Goal: Task Accomplishment & Management: Complete application form

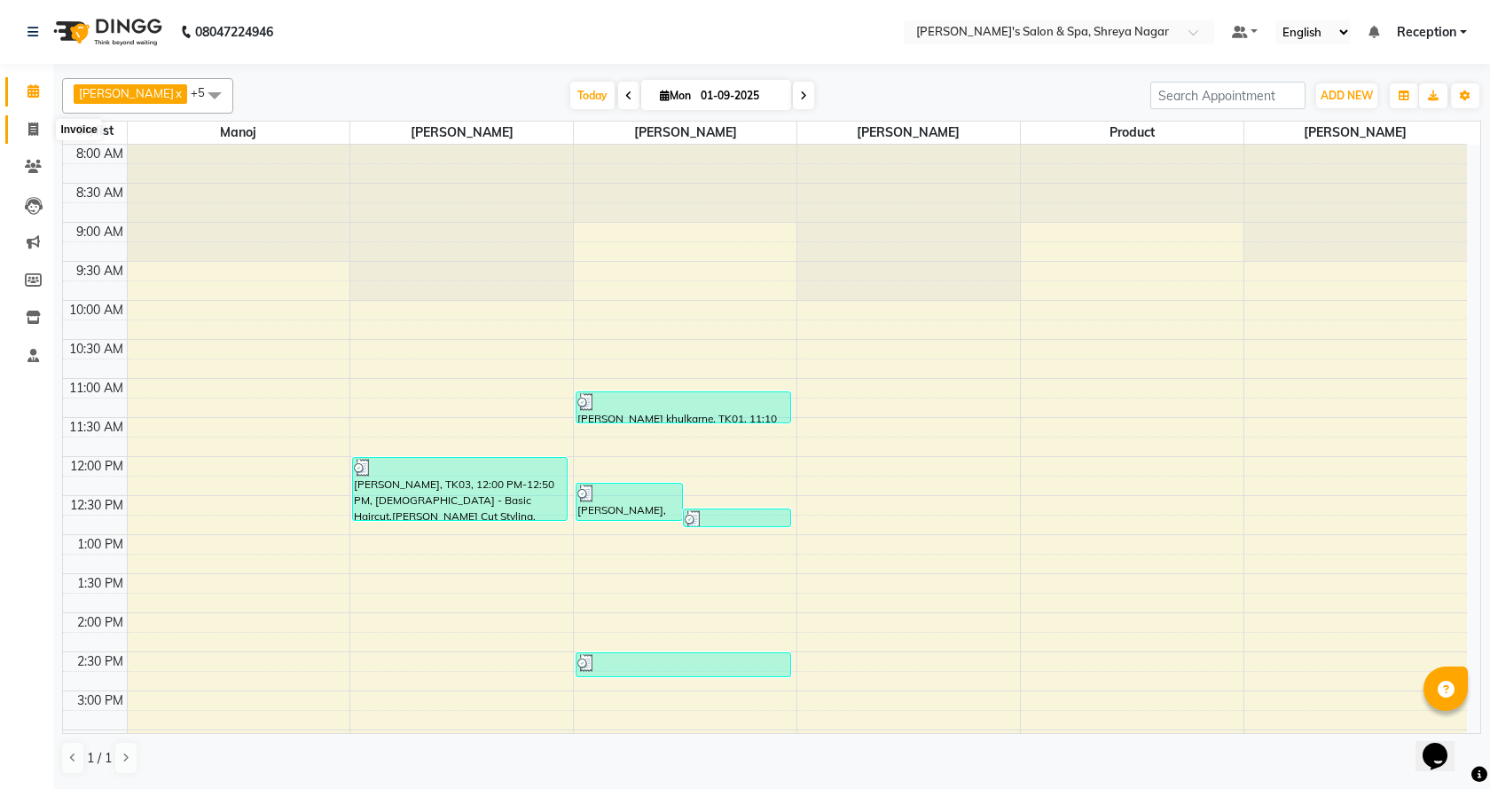
click at [27, 130] on span at bounding box center [33, 130] width 31 height 20
select select "service"
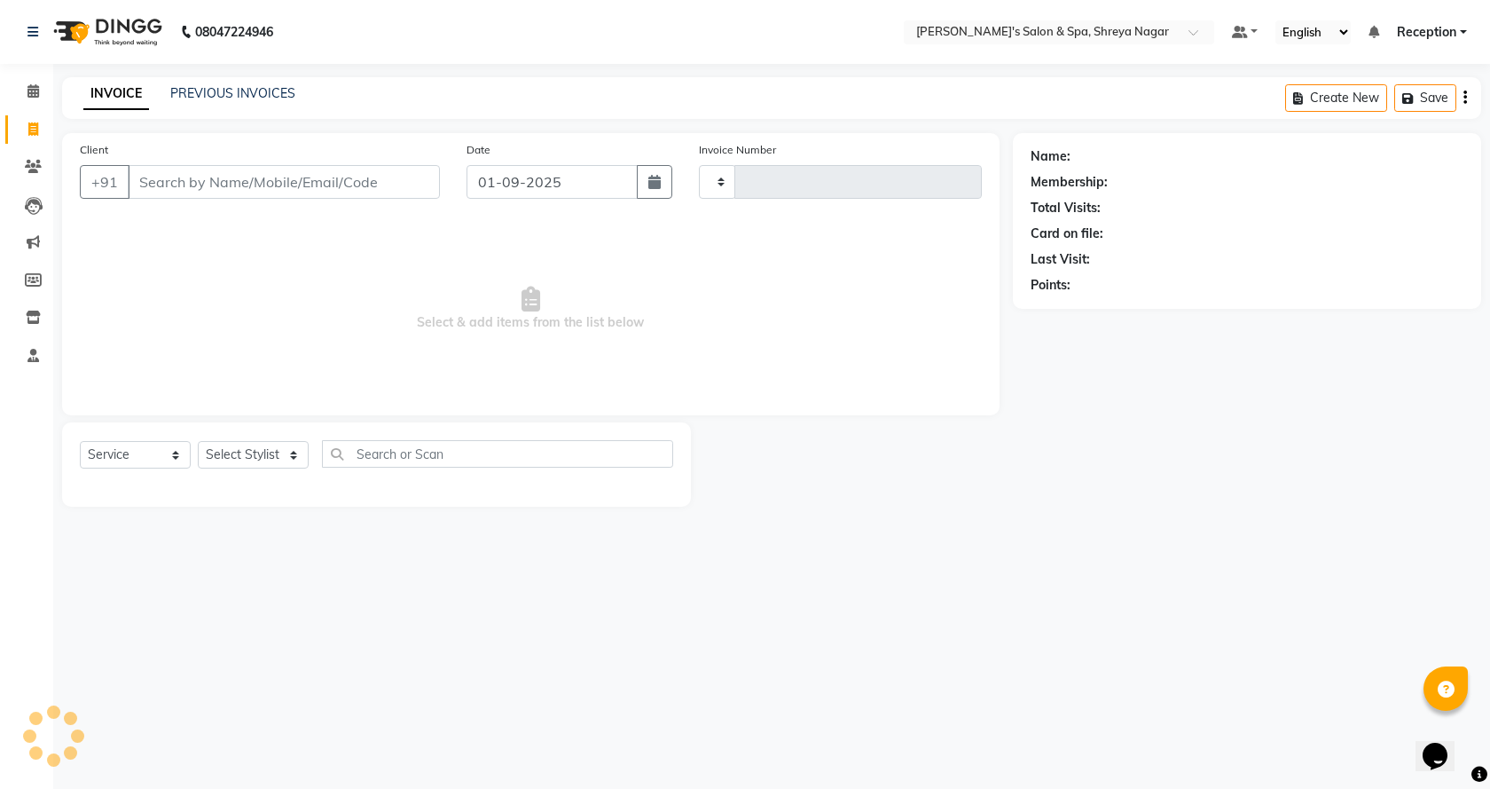
type input "2754"
select select "7591"
drag, startPoint x: 303, startPoint y: 169, endPoint x: 339, endPoint y: 199, distance: 46.7
click at [305, 174] on input "Client" at bounding box center [284, 182] width 312 height 34
drag, startPoint x: 382, startPoint y: 187, endPoint x: 427, endPoint y: 187, distance: 44.4
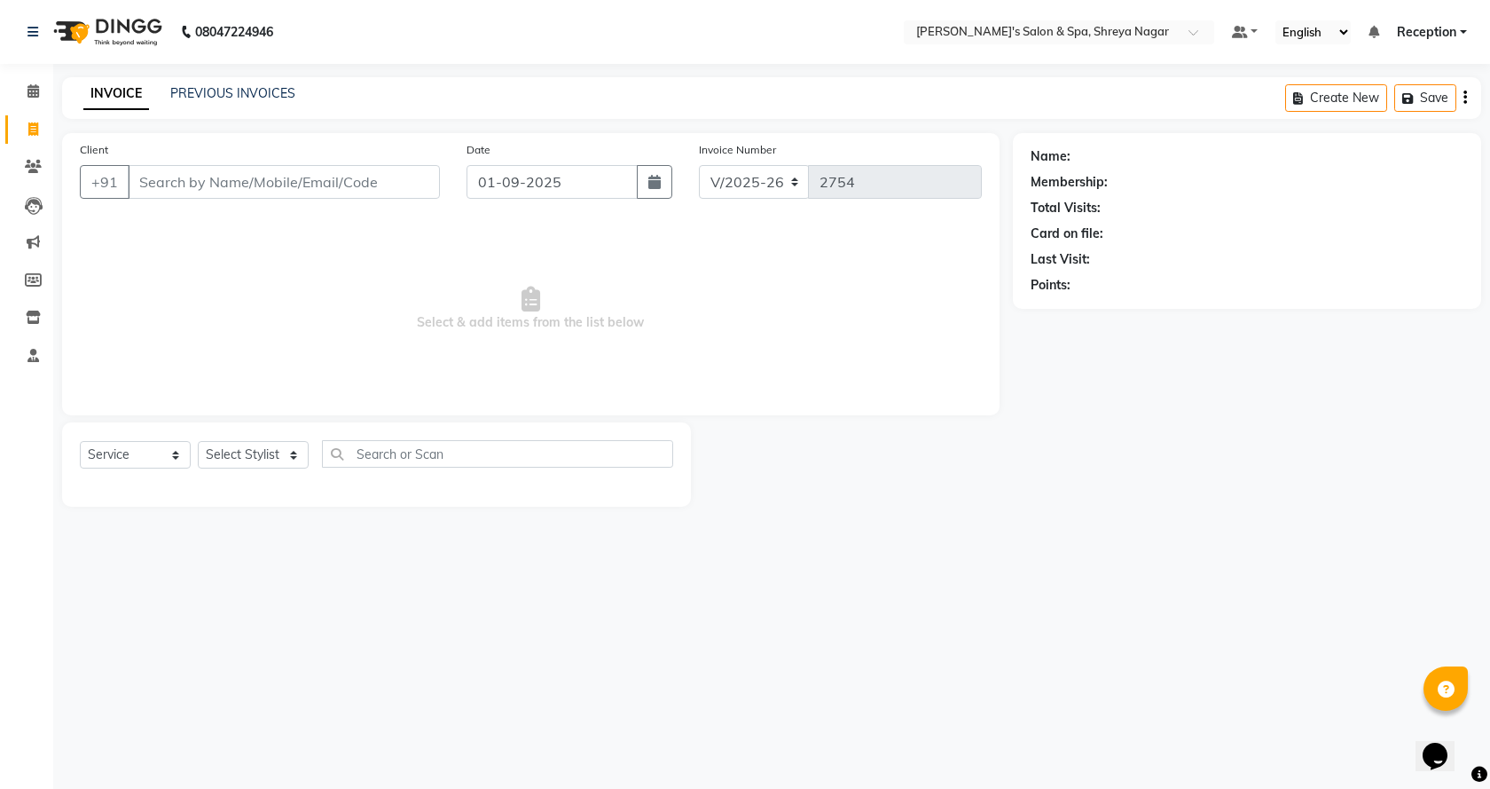
click at [409, 187] on input "Client" at bounding box center [284, 182] width 312 height 34
type input "9823268159"
click at [412, 170] on button "Add Client" at bounding box center [394, 182] width 91 height 34
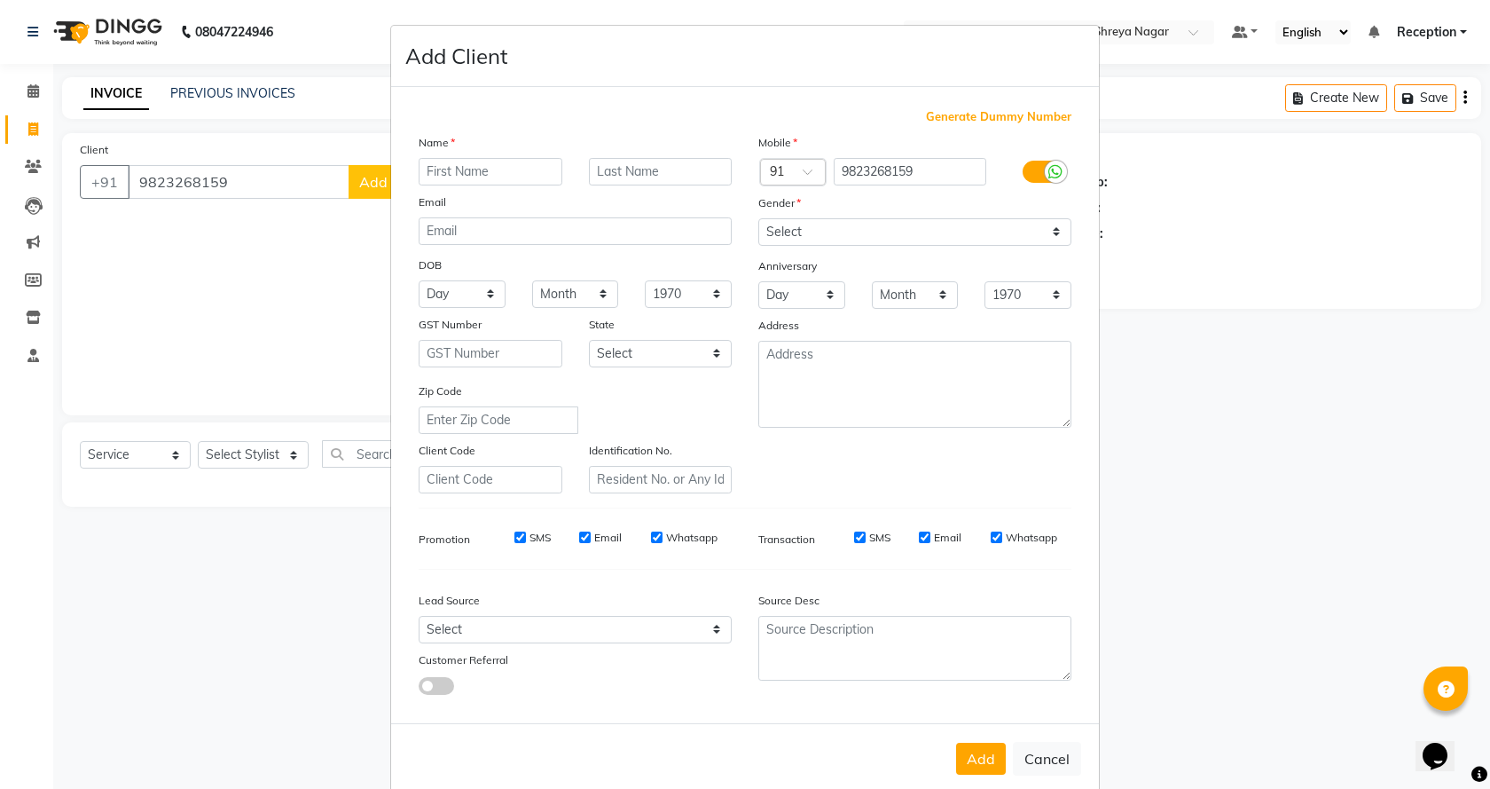
click at [441, 168] on input "text" at bounding box center [491, 172] width 144 height 28
click at [546, 165] on input "text" at bounding box center [491, 172] width 144 height 28
click at [500, 160] on input "text" at bounding box center [491, 172] width 144 height 28
type input "[PERSON_NAME]"
click at [641, 177] on input "text" at bounding box center [661, 172] width 144 height 28
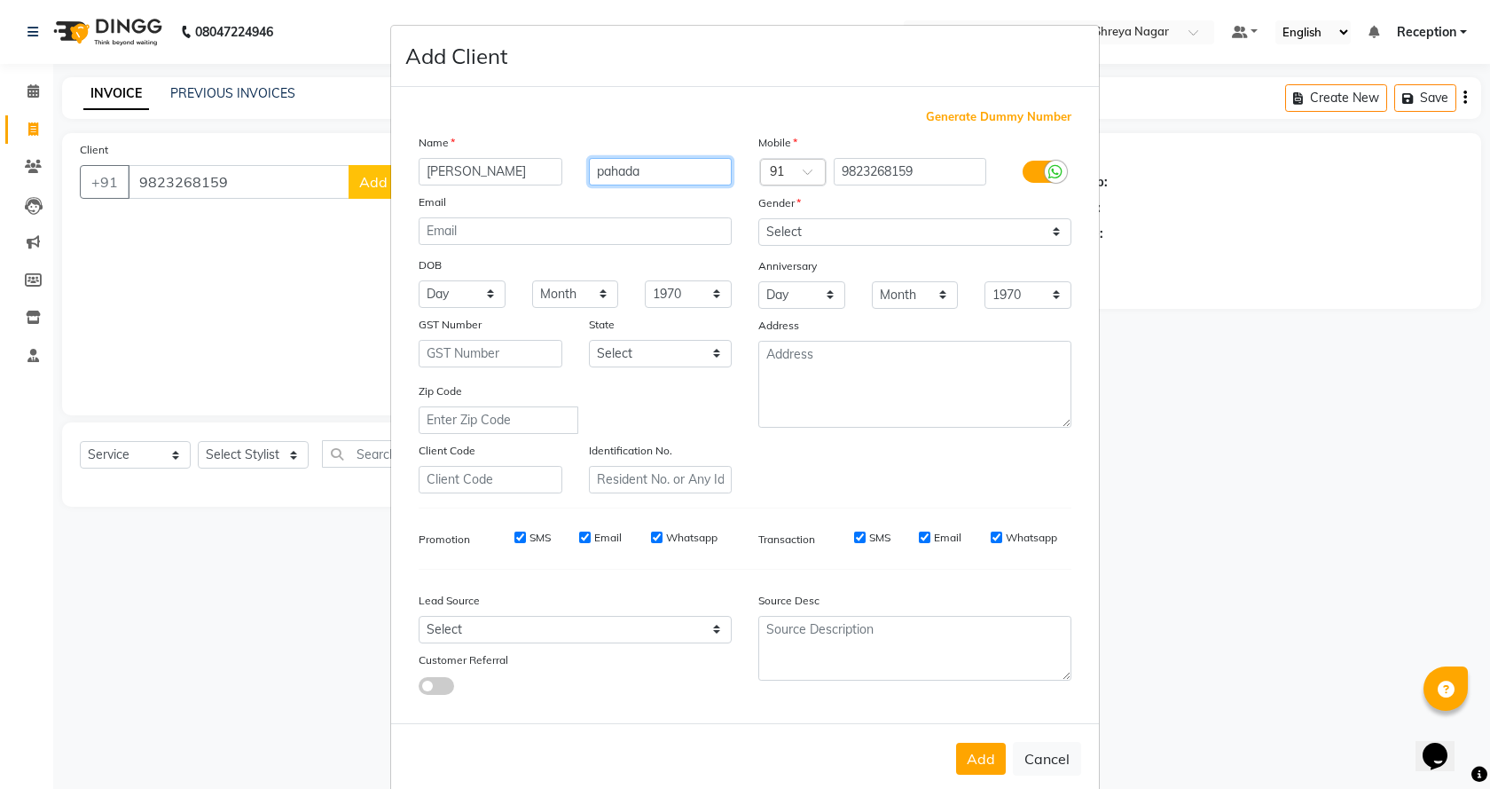
type input "pahada"
click at [843, 227] on select "Select [DEMOGRAPHIC_DATA] [DEMOGRAPHIC_DATA] Other Prefer Not To Say" at bounding box center [914, 232] width 313 height 28
select select "[DEMOGRAPHIC_DATA]"
click at [758, 218] on select "Select [DEMOGRAPHIC_DATA] [DEMOGRAPHIC_DATA] Other Prefer Not To Say" at bounding box center [914, 232] width 313 height 28
click at [977, 765] on button "Add" at bounding box center [981, 759] width 50 height 32
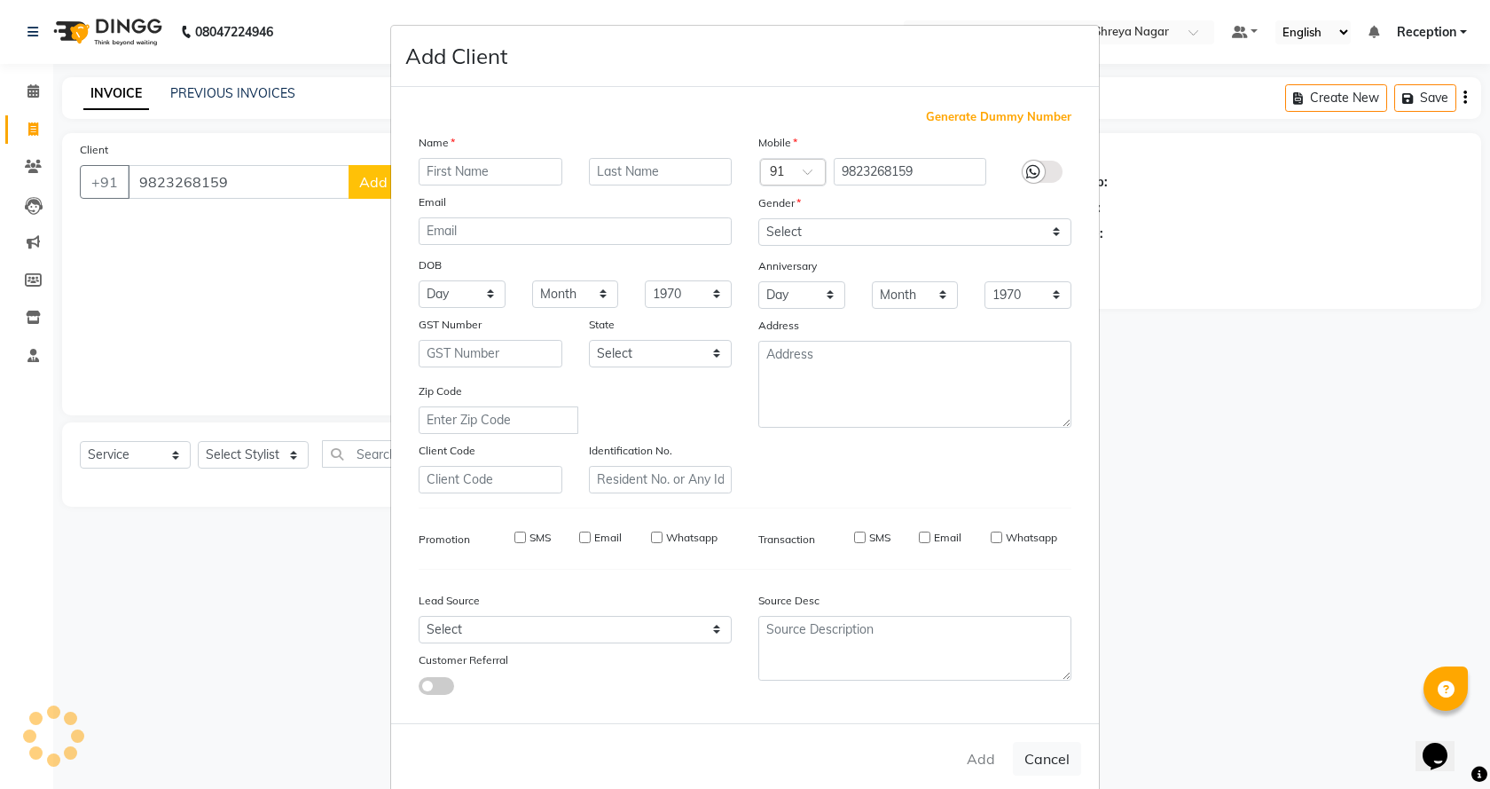
select select
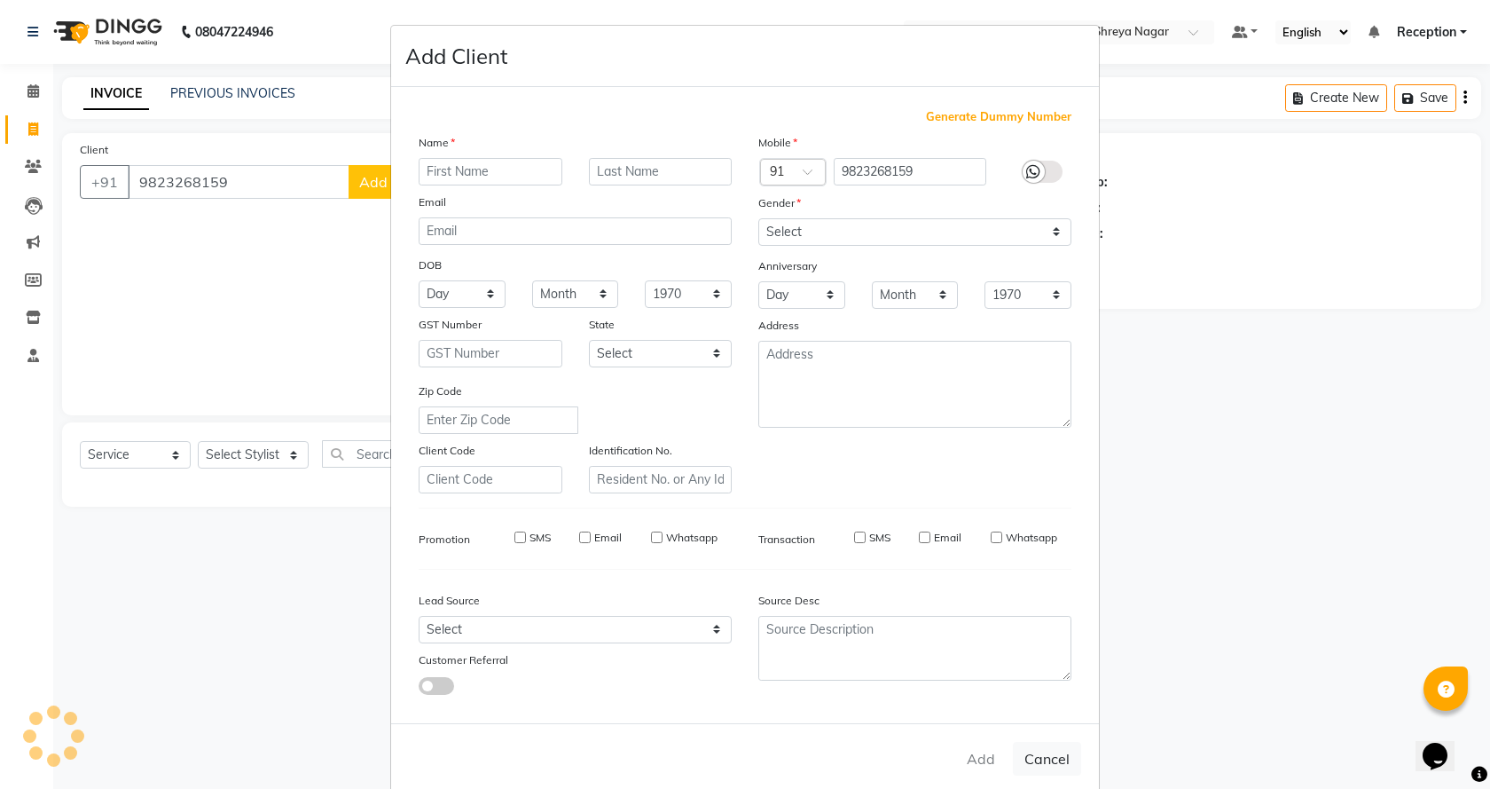
select select
checkbox input "false"
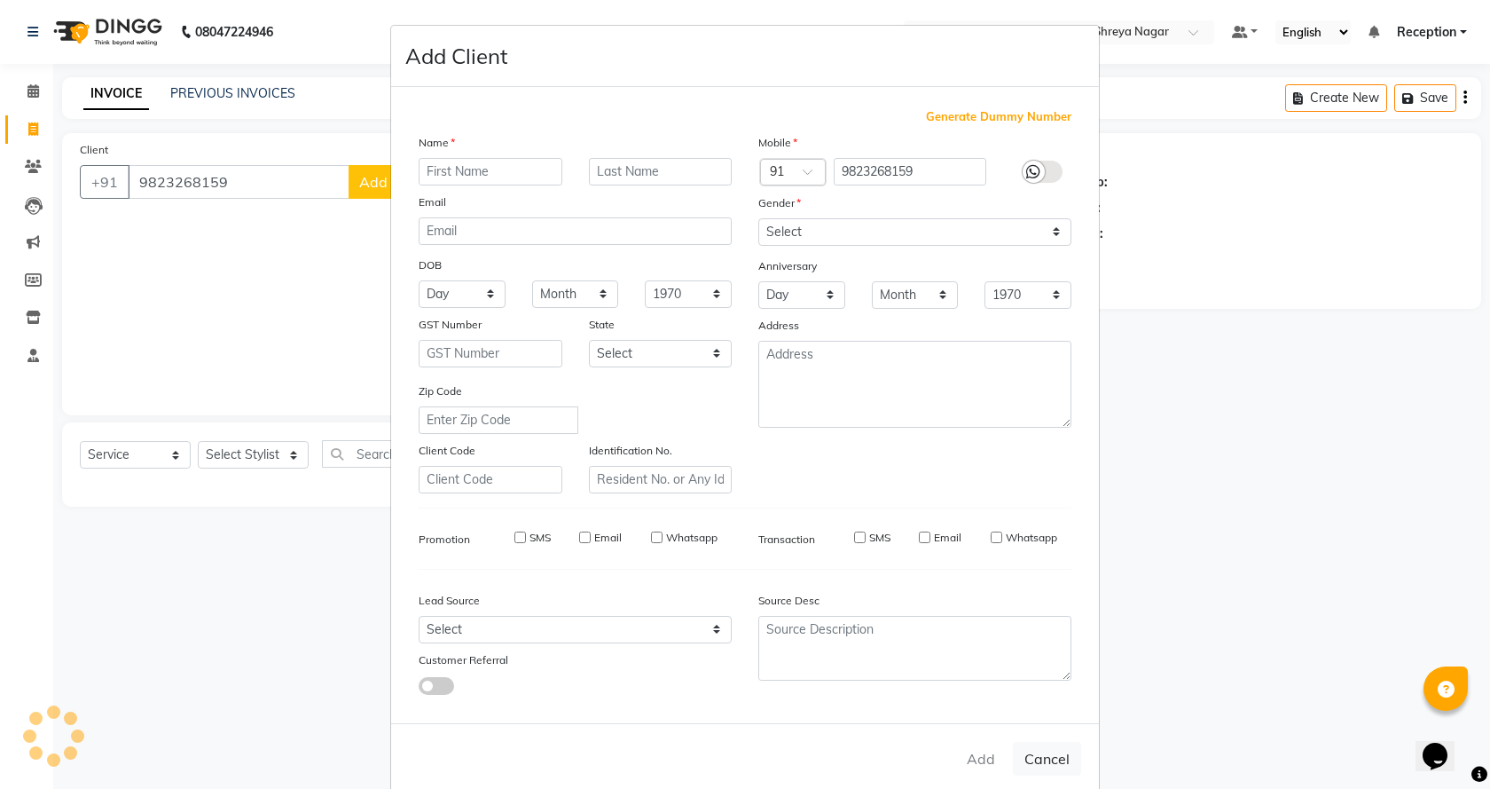
checkbox input "false"
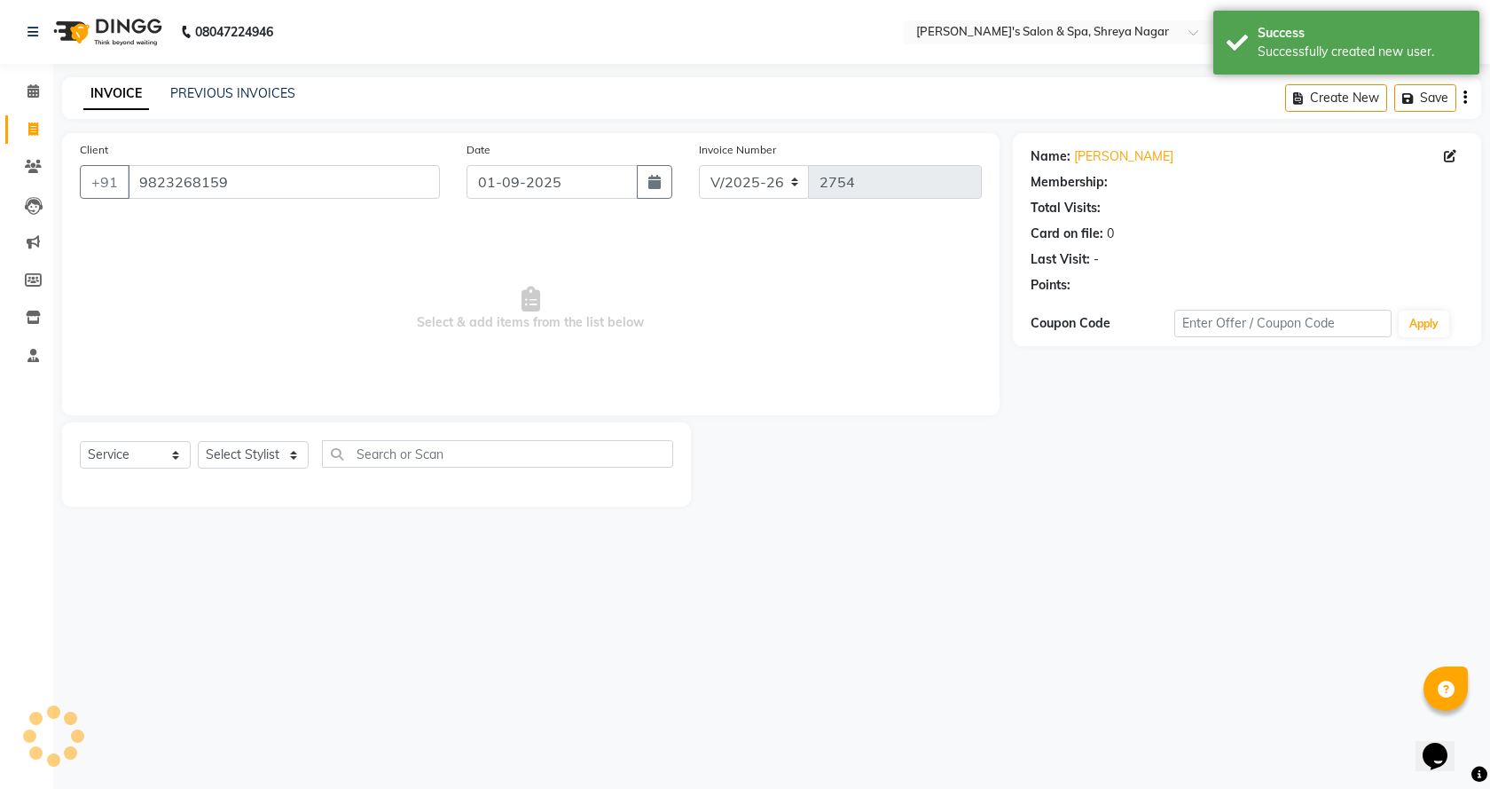
select select "1: Object"
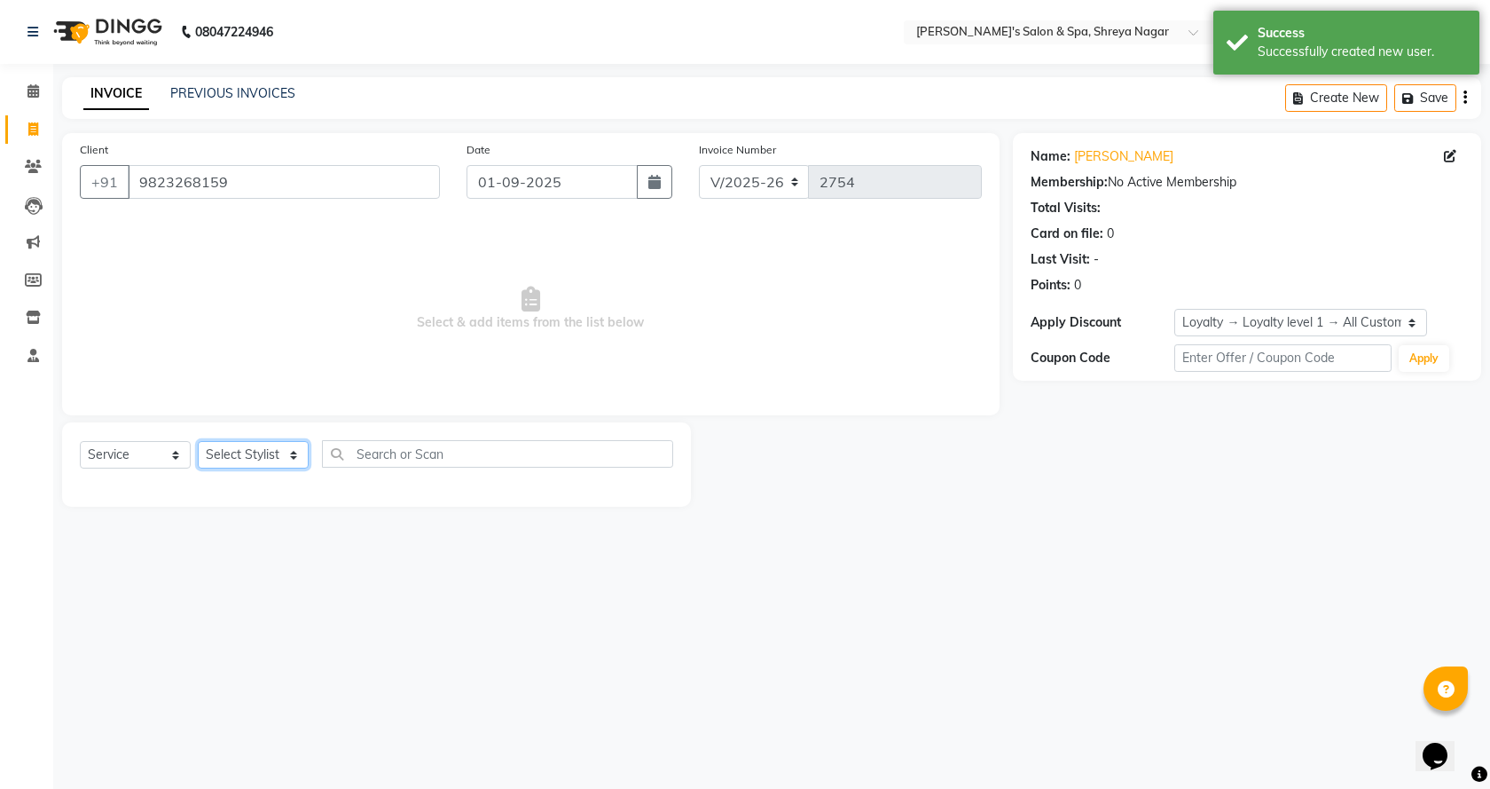
click at [286, 452] on select "Select Stylist [PERSON_NAME] [PERSON_NAME] [PERSON_NAME] Product Reception" at bounding box center [253, 455] width 111 height 28
select select "67479"
click at [198, 441] on select "Select Stylist [PERSON_NAME] [PERSON_NAME] [PERSON_NAME] Product Reception" at bounding box center [253, 455] width 111 height 28
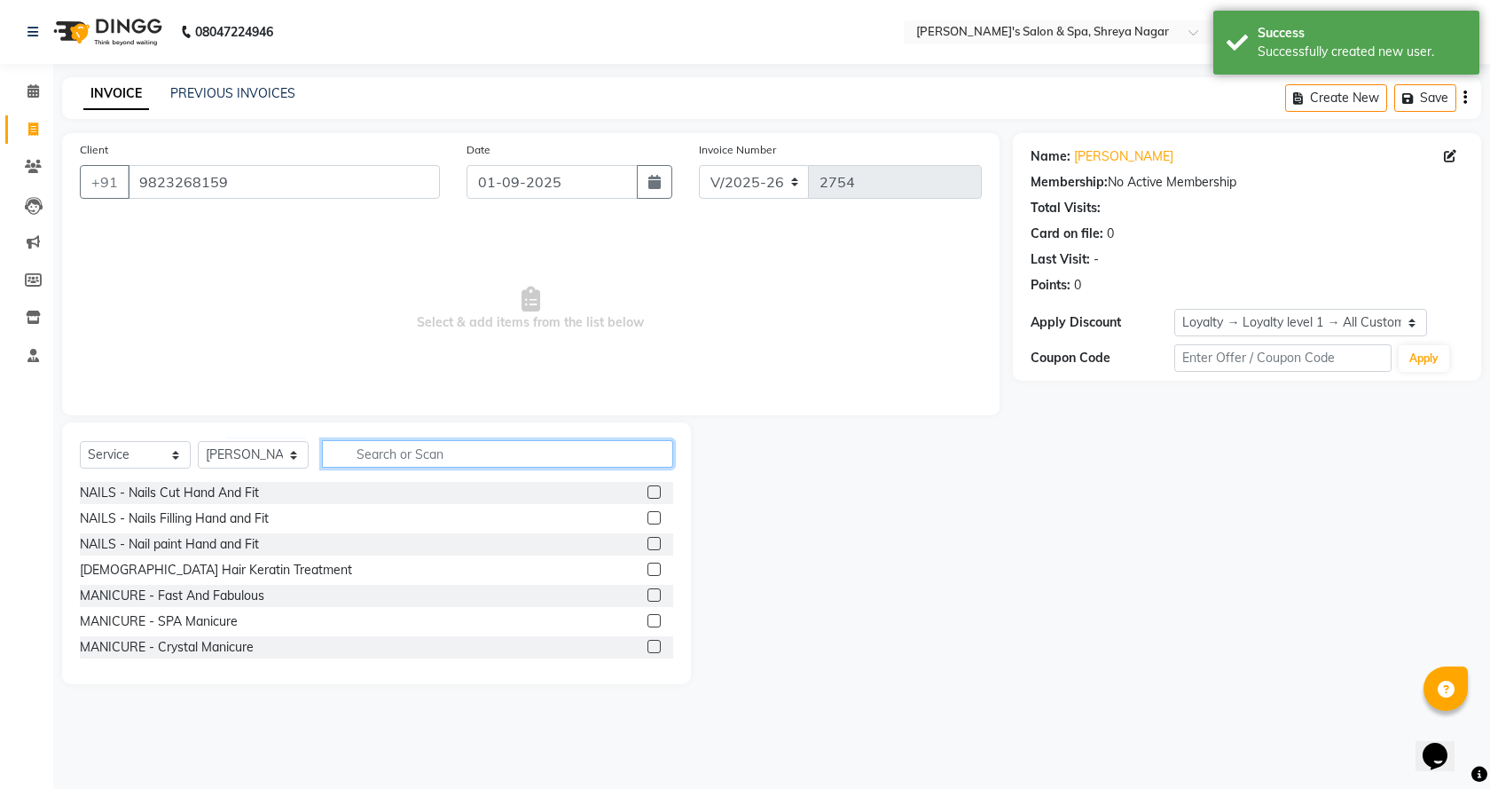
click at [385, 452] on input "text" at bounding box center [497, 454] width 351 height 28
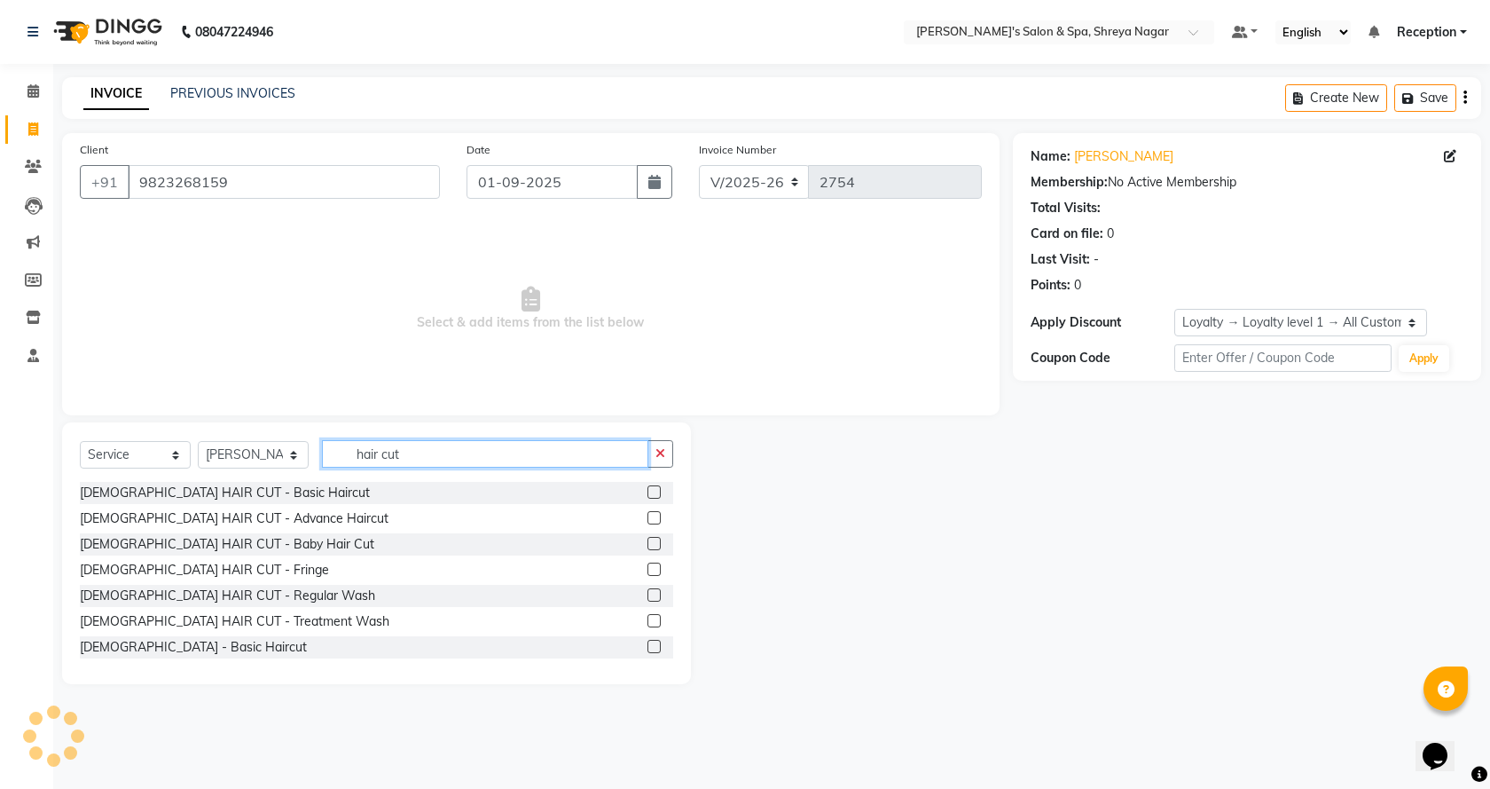
type input "hair cut"
click at [648, 643] on label at bounding box center [654, 646] width 13 height 13
click at [648, 643] on input "checkbox" at bounding box center [654, 647] width 12 height 12
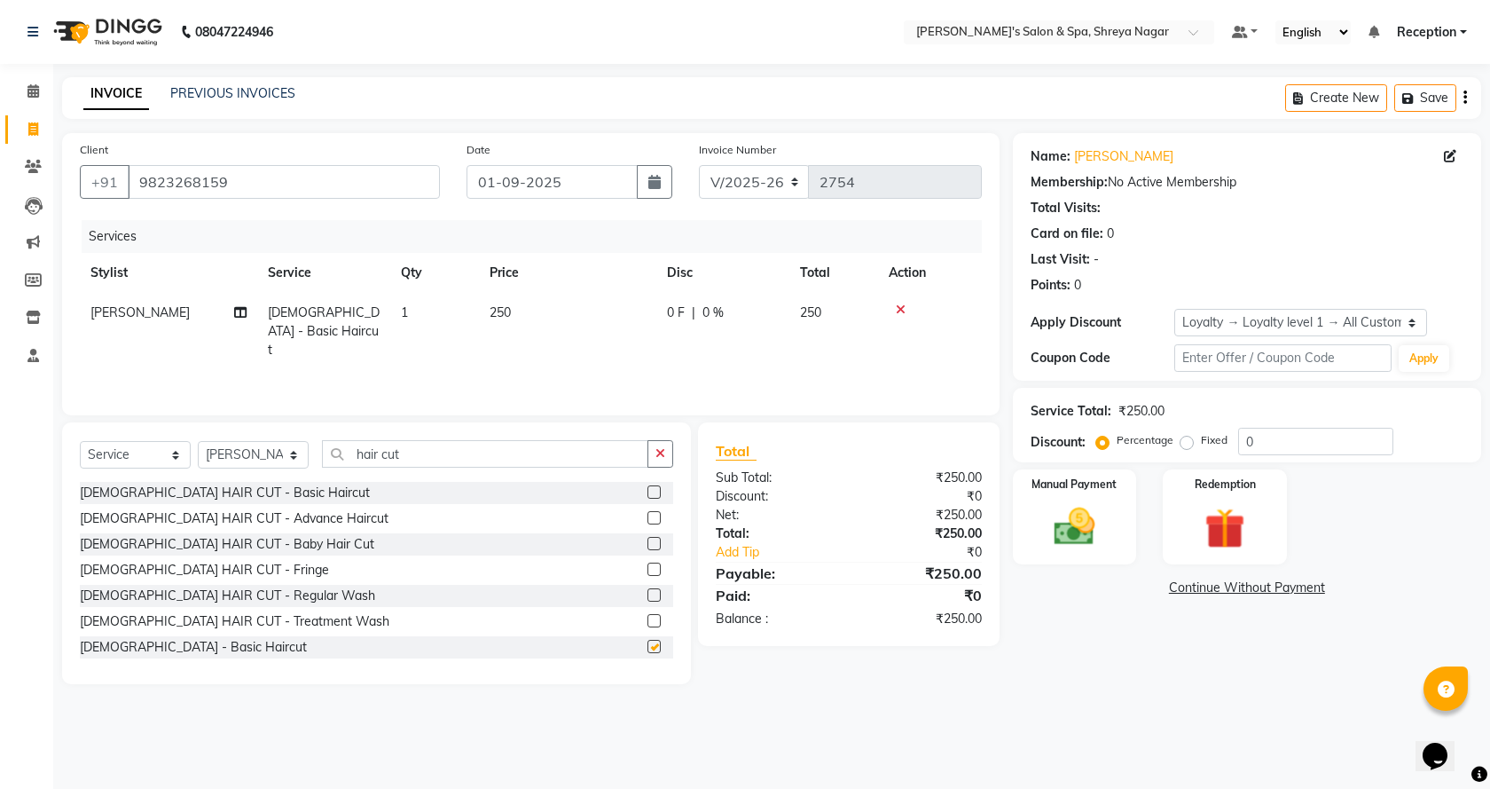
checkbox input "false"
click at [1063, 523] on img at bounding box center [1075, 526] width 69 height 49
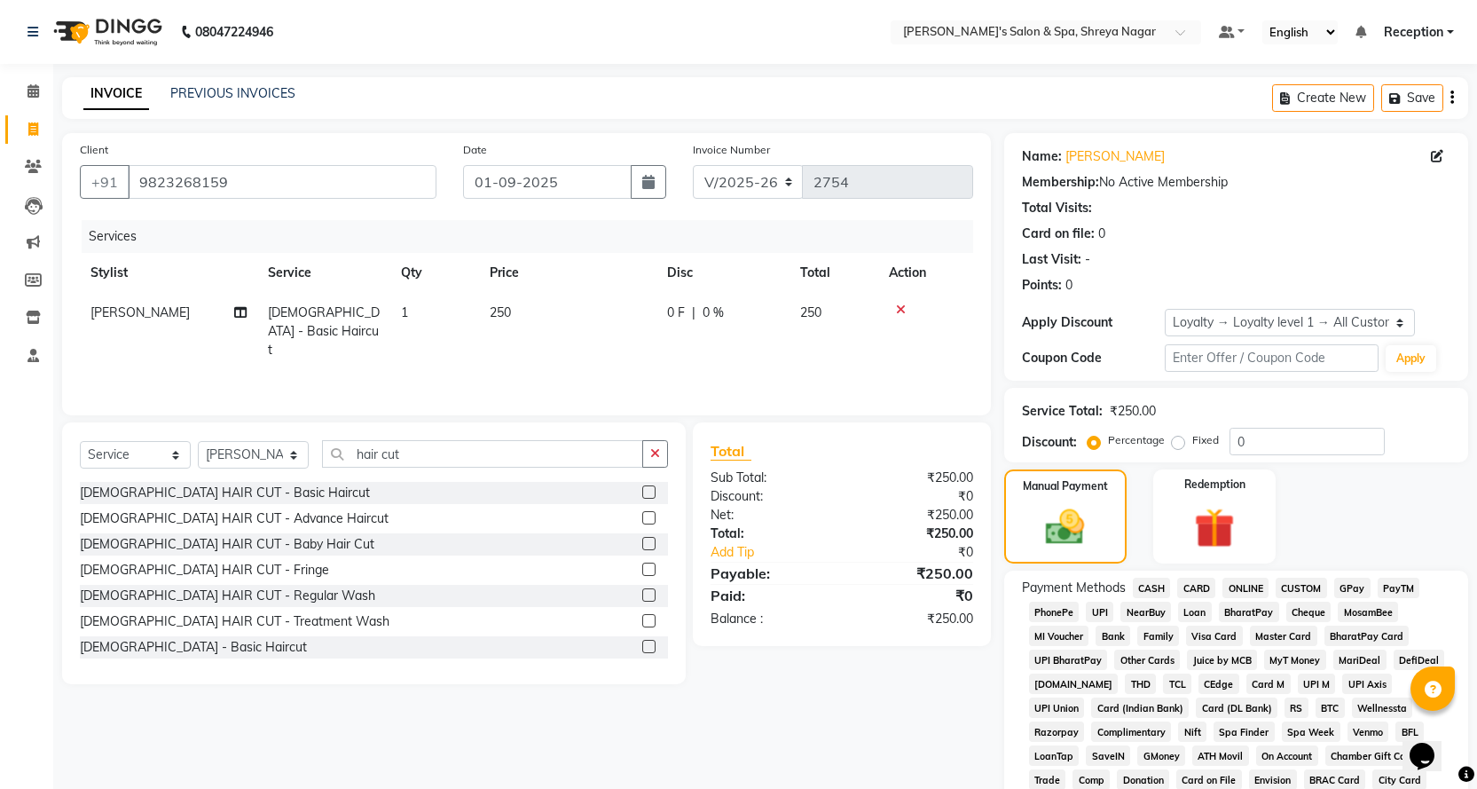
click at [1244, 584] on span "ONLINE" at bounding box center [1245, 588] width 46 height 20
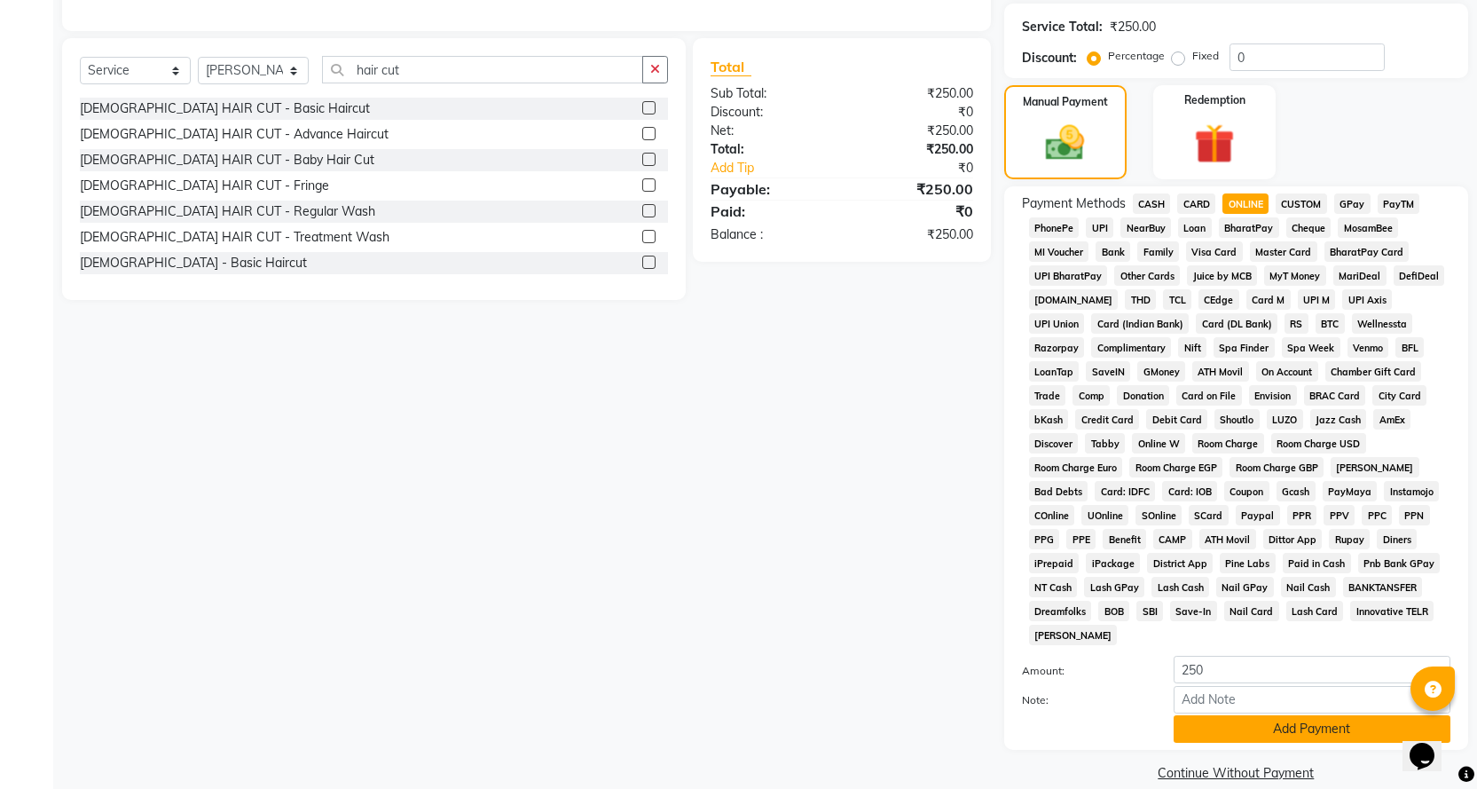
click at [1311, 715] on button "Add Payment" at bounding box center [1312, 729] width 277 height 28
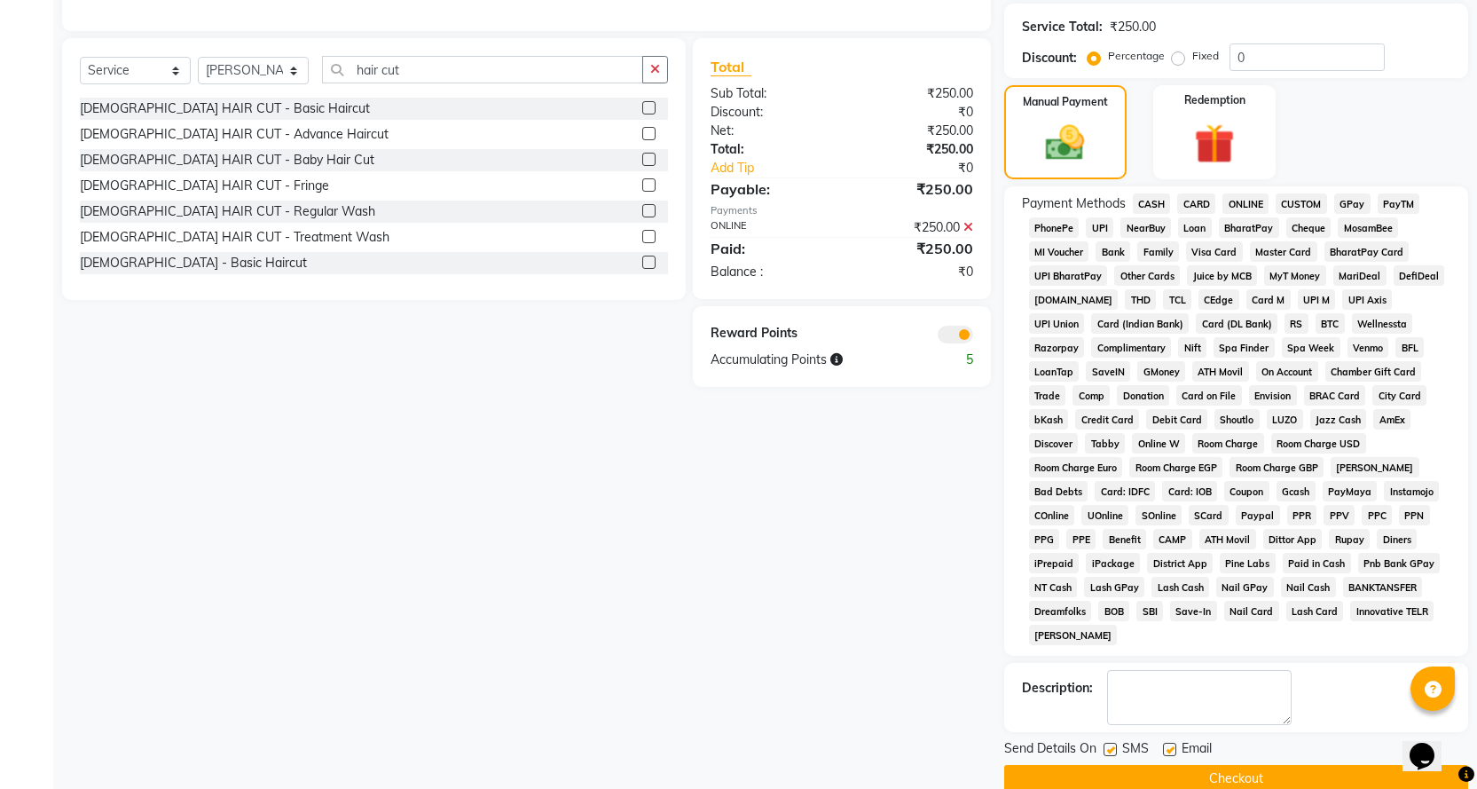
scroll to position [390, 0]
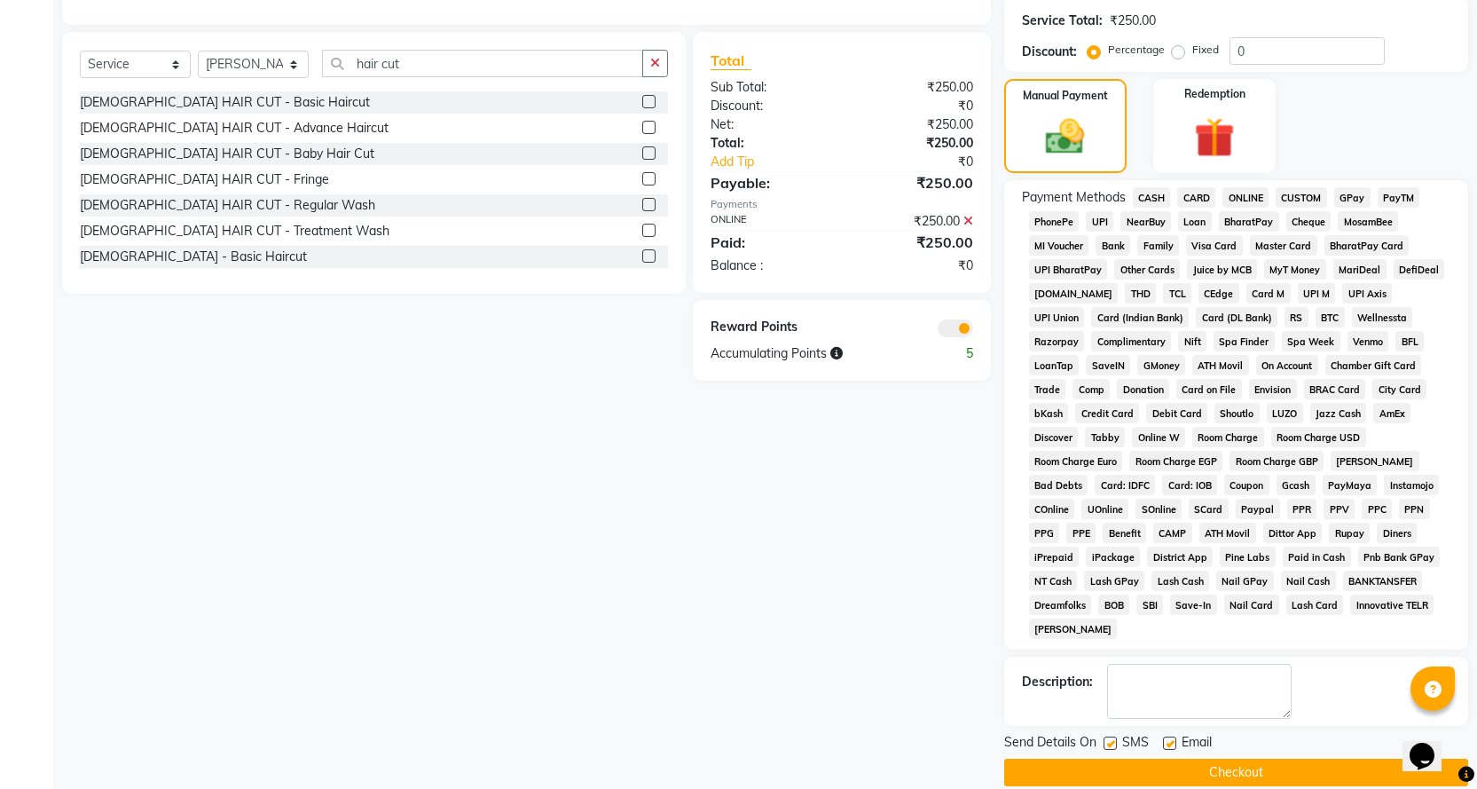
click at [1286, 758] on button "Checkout" at bounding box center [1236, 772] width 464 height 28
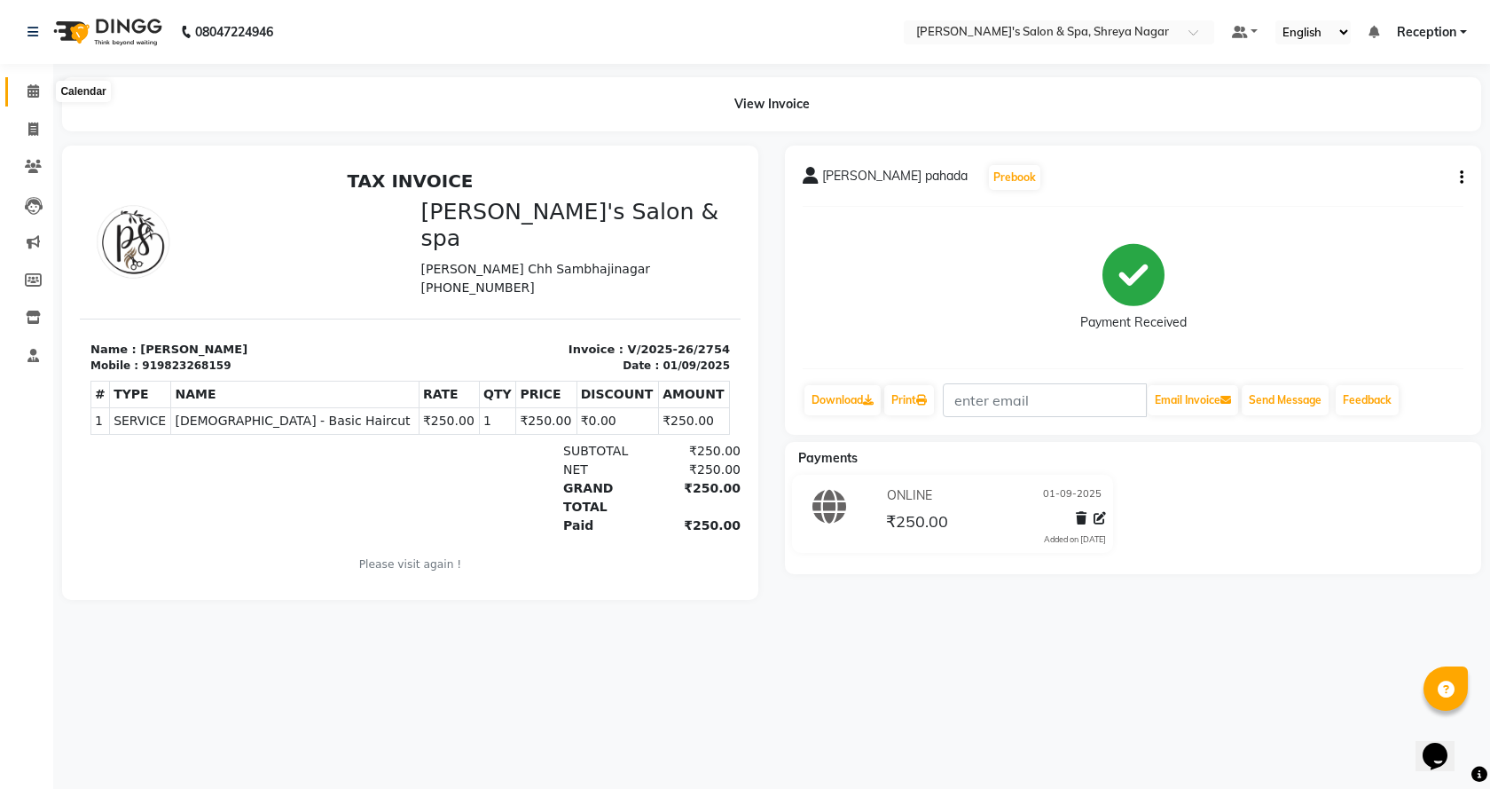
click at [39, 95] on icon at bounding box center [34, 90] width 12 height 13
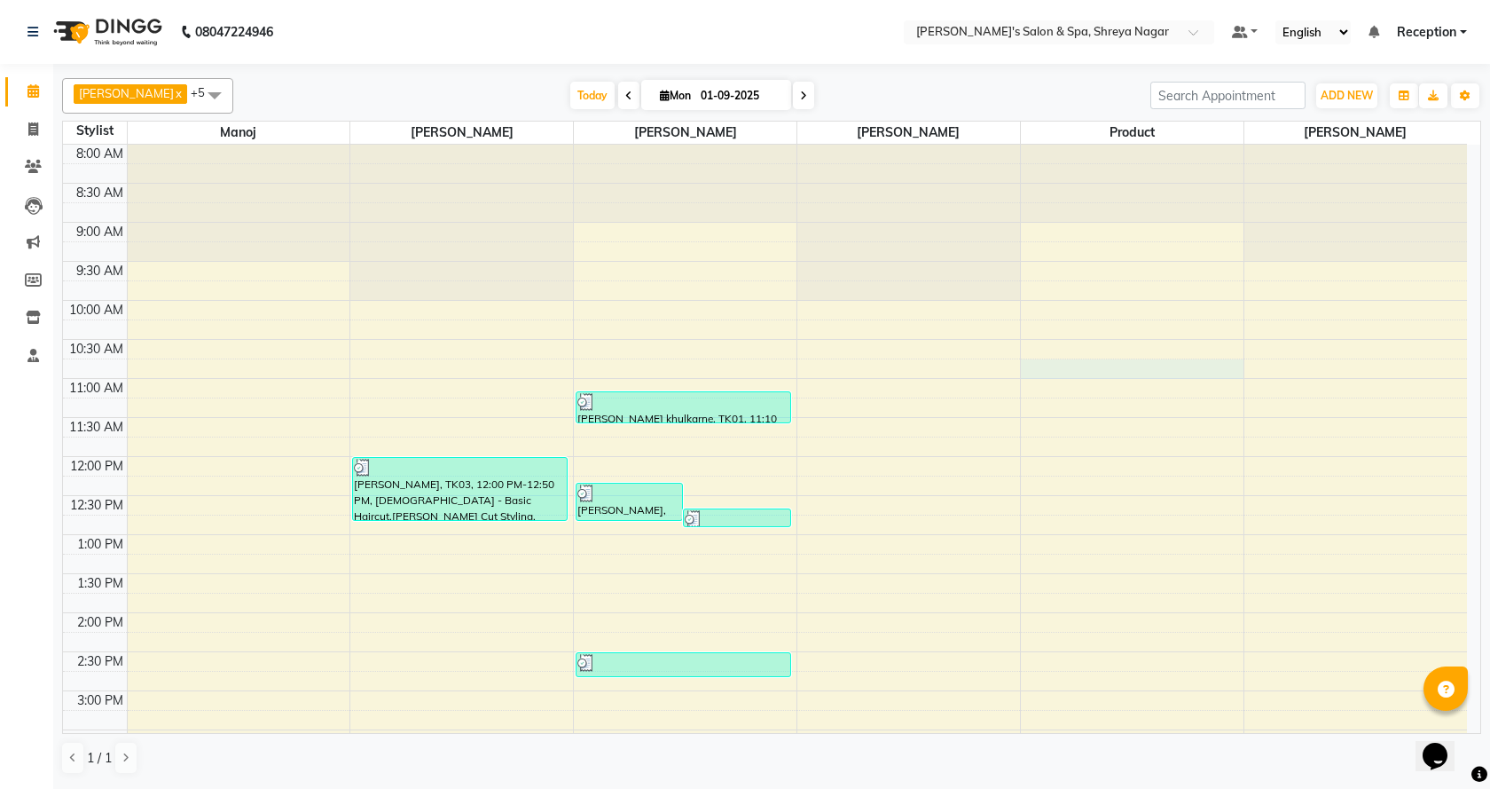
drag, startPoint x: 1031, startPoint y: 366, endPoint x: 1095, endPoint y: 371, distance: 64.0
click at [1041, 361] on div "8:00 AM 8:30 AM 9:00 AM 9:30 AM 10:00 AM 10:30 AM 11:00 AM 11:30 AM 12:00 PM 12…" at bounding box center [765, 730] width 1404 height 1170
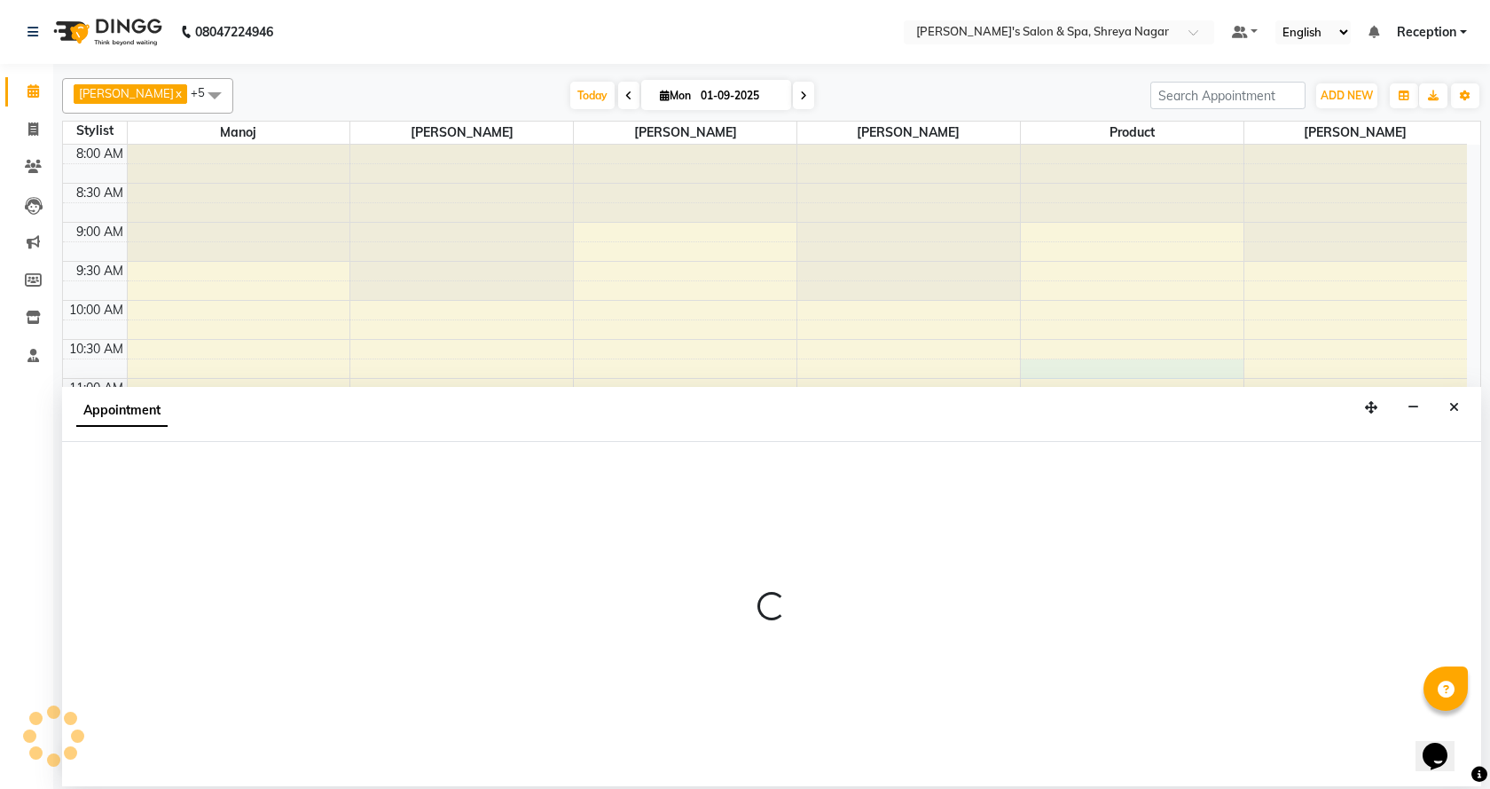
select select "67680"
select select "645"
select select "tentative"
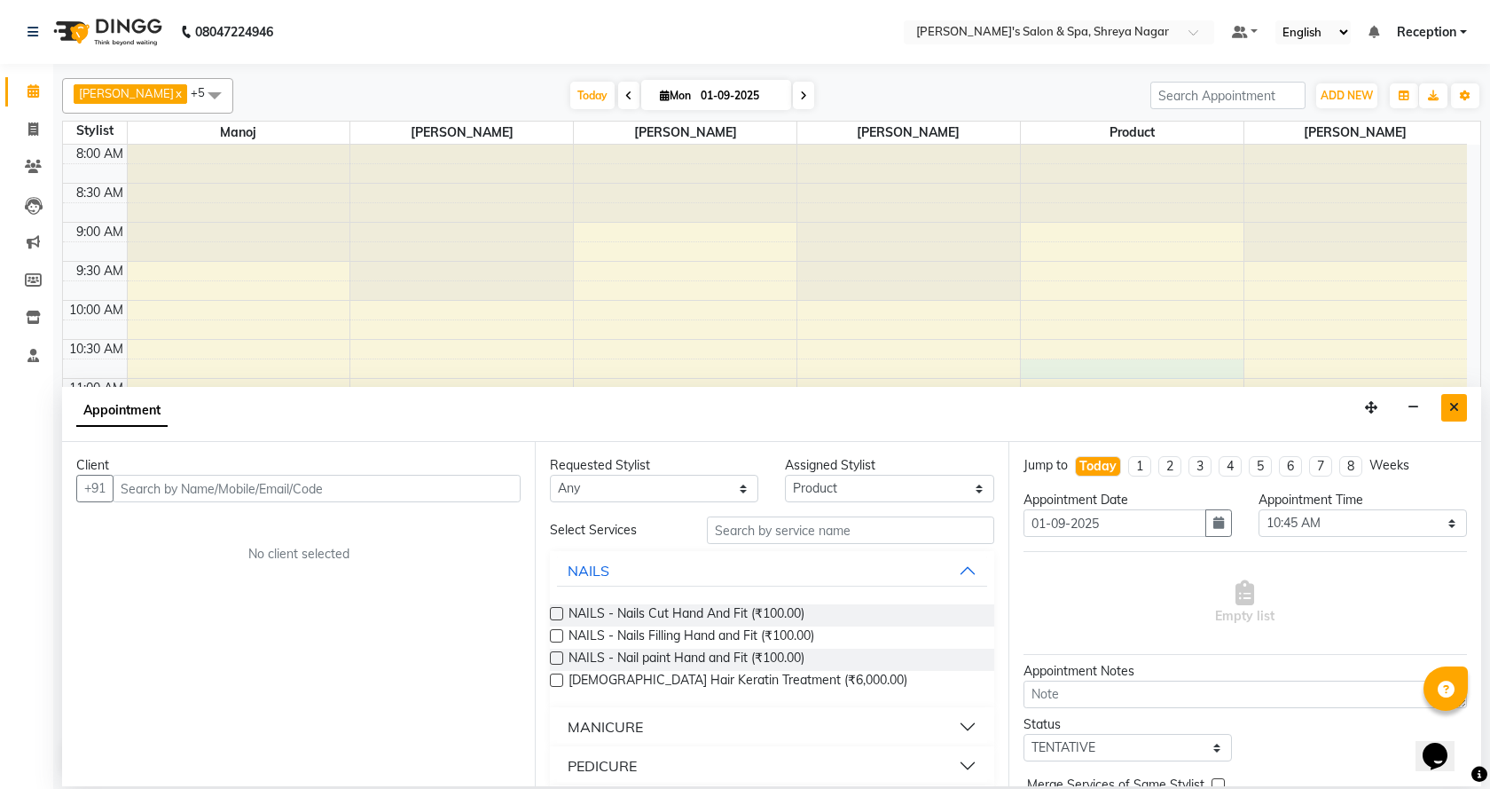
click at [1457, 405] on icon "Close" at bounding box center [1455, 407] width 10 height 12
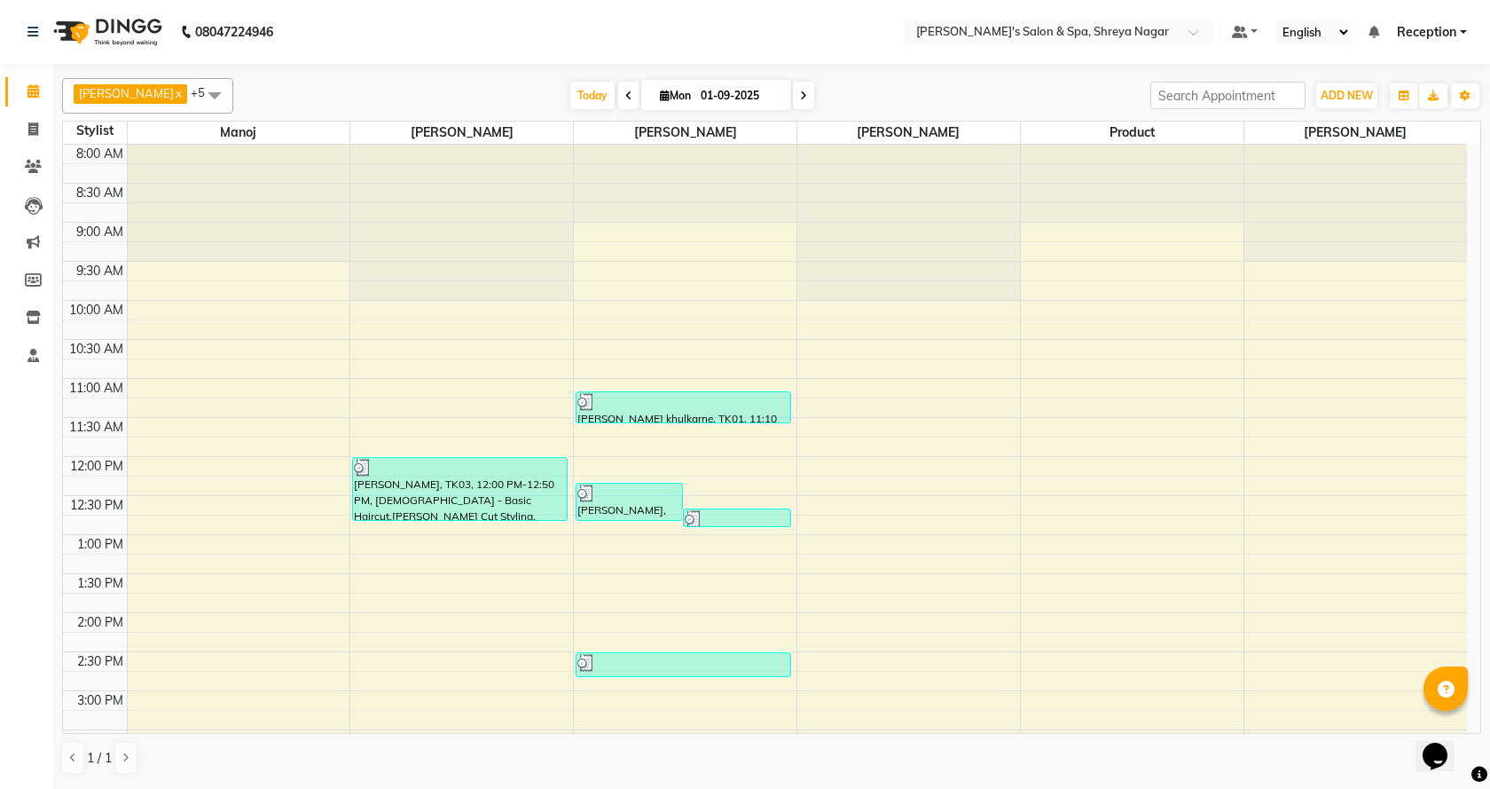
click at [1435, 41] on span "Reception" at bounding box center [1426, 32] width 59 height 19
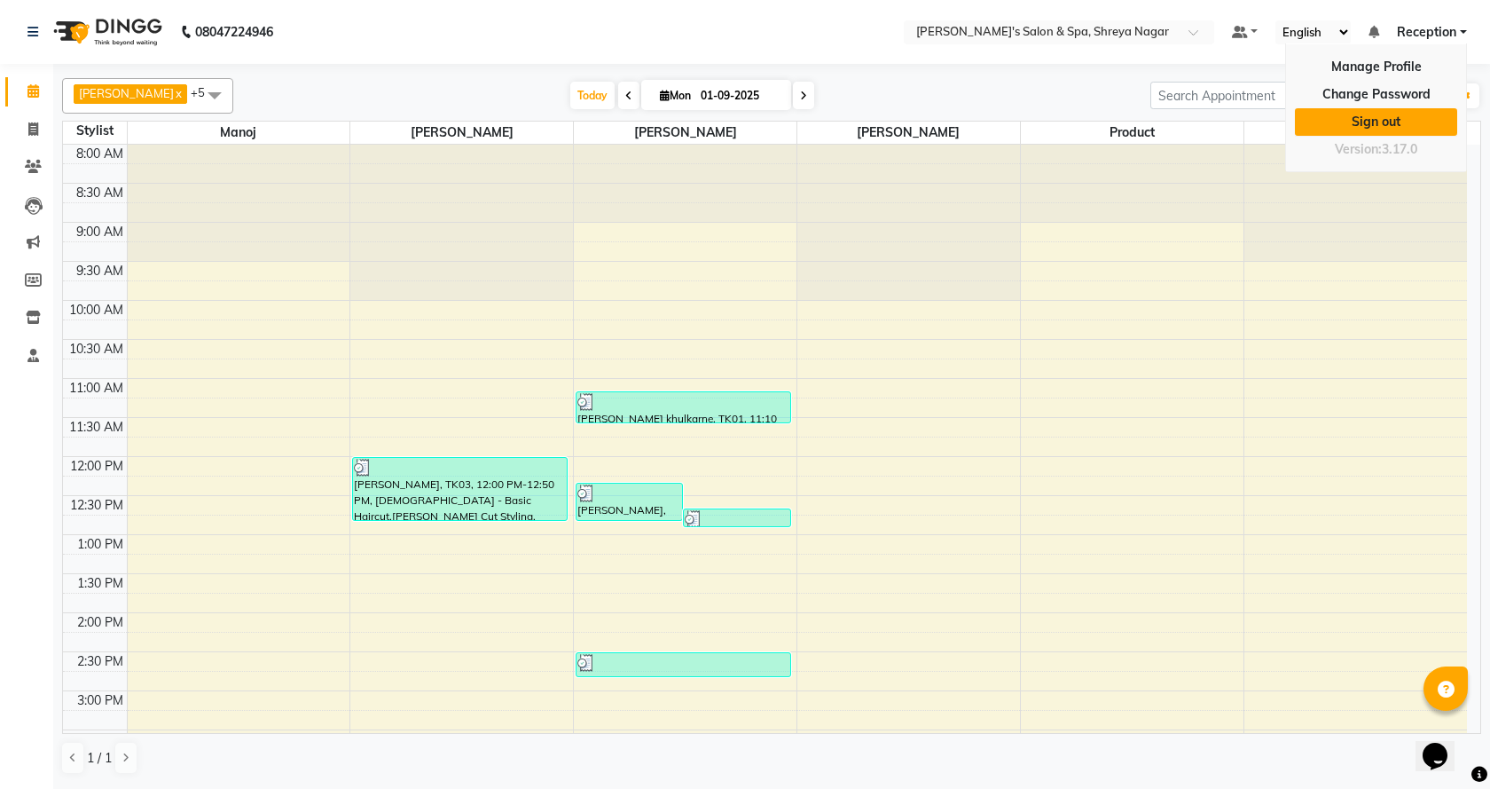
click at [1415, 131] on link "Sign out" at bounding box center [1376, 122] width 162 height 28
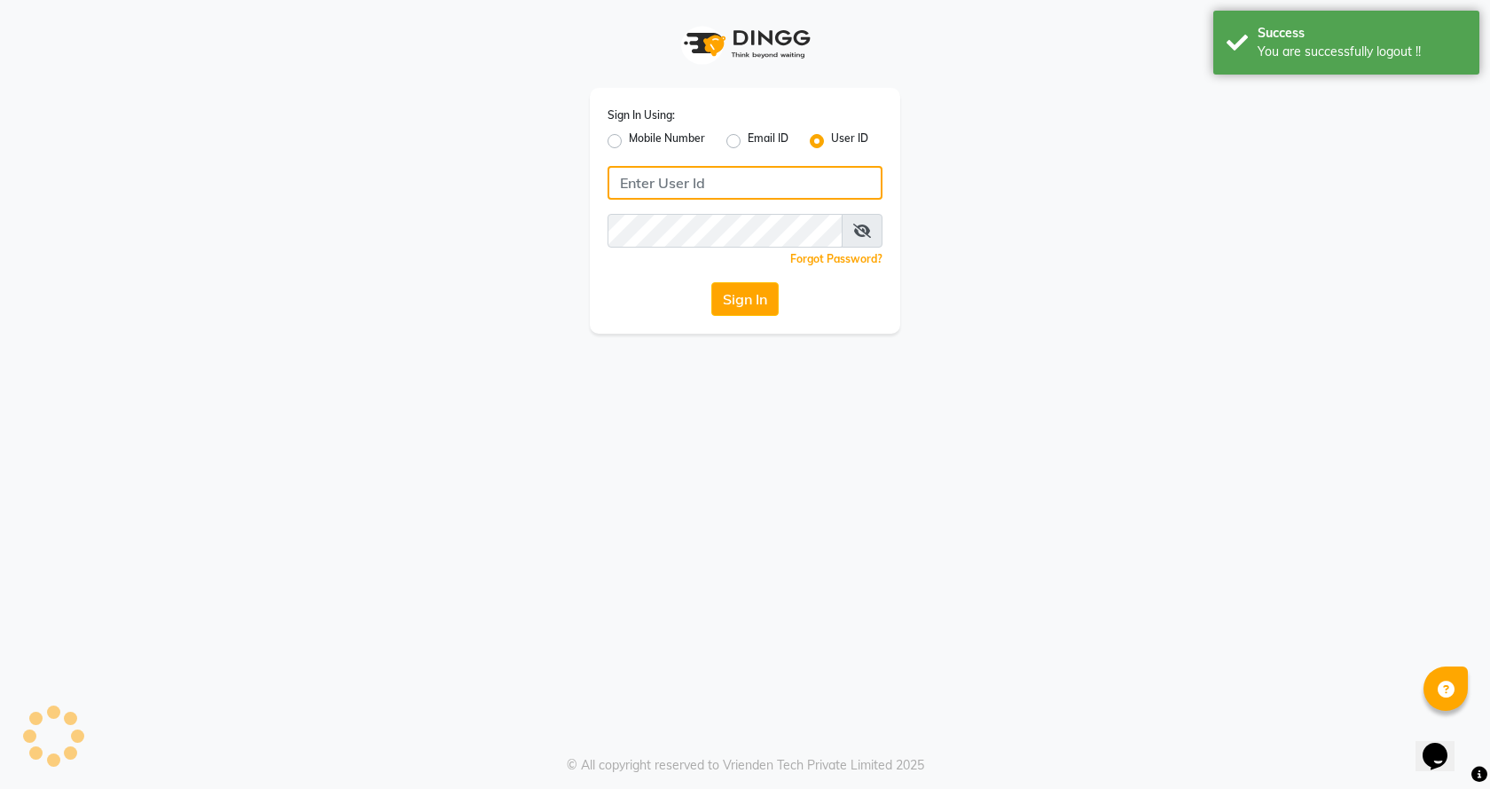
type input "7888023491"
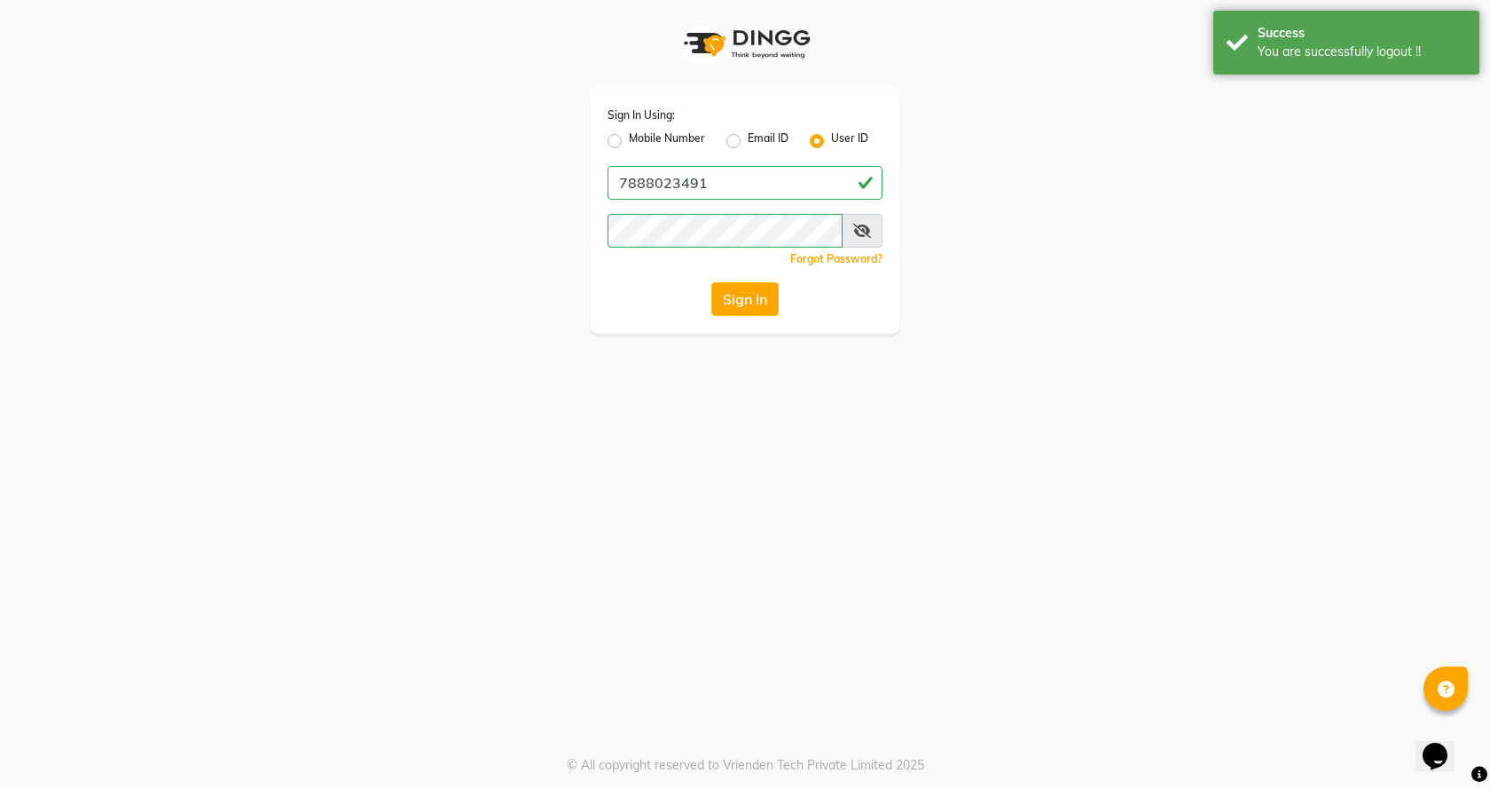
click at [748, 139] on label "Email ID" at bounding box center [768, 140] width 41 height 21
click at [748, 139] on input "Email ID" at bounding box center [754, 136] width 12 height 12
radio input "true"
radio input "false"
click at [831, 137] on label "User ID" at bounding box center [849, 140] width 37 height 21
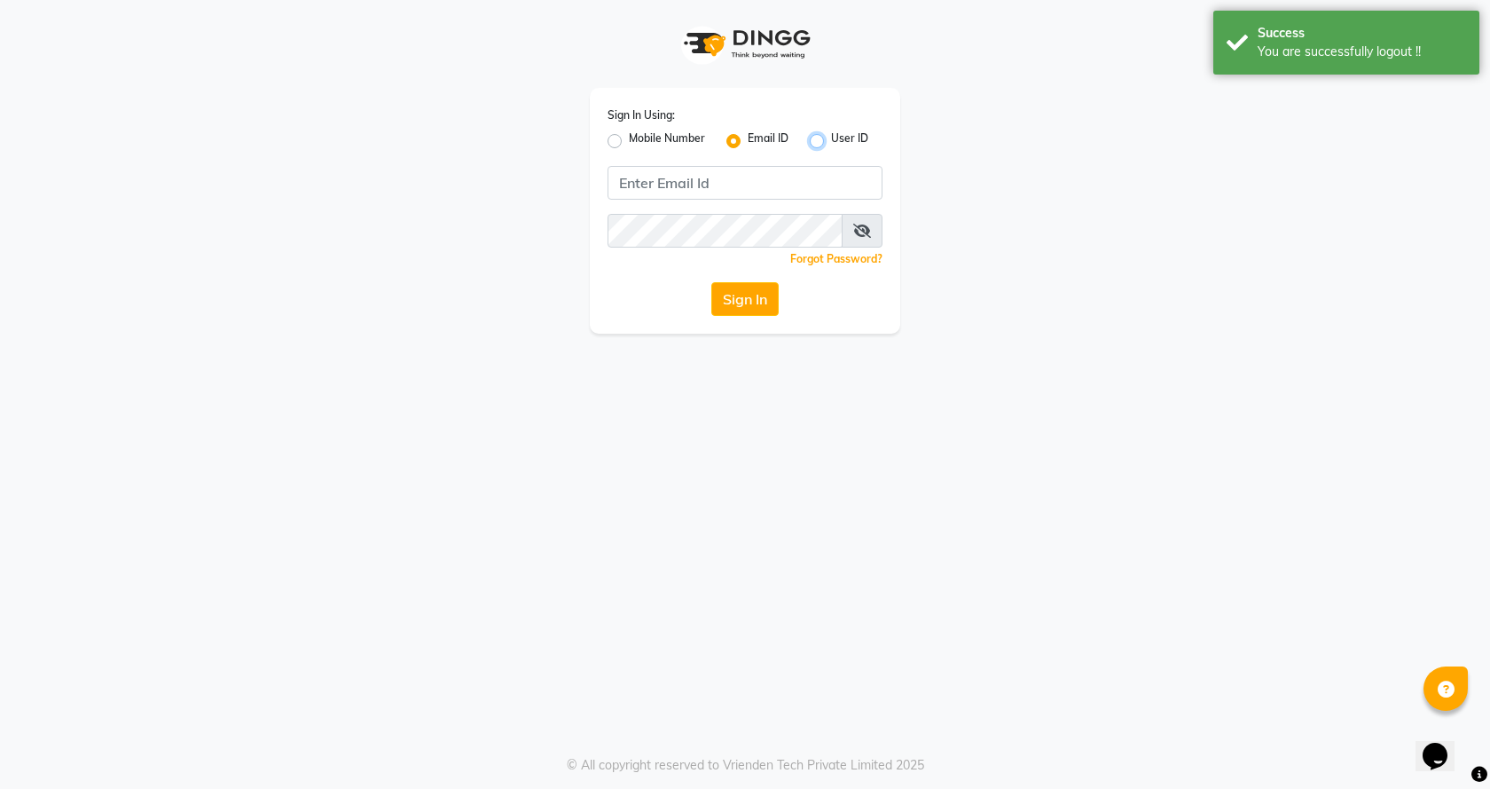
click at [831, 137] on input "User ID" at bounding box center [837, 136] width 12 height 12
radio input "true"
radio input "false"
click at [784, 185] on input "Username" at bounding box center [745, 183] width 275 height 34
type input "pratiksalon123"
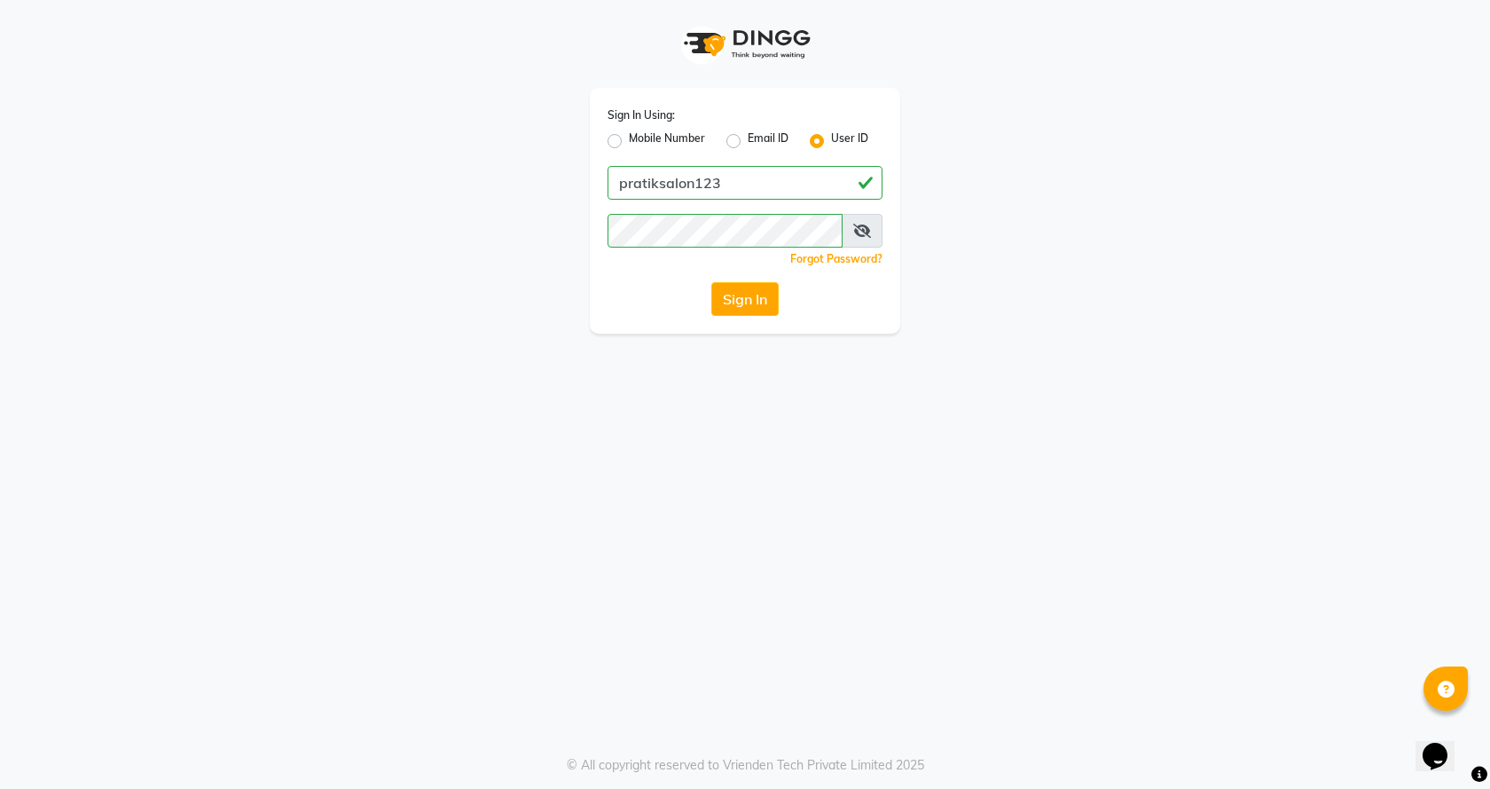
click at [1108, 185] on div "Sign In Using: Mobile Number Email ID User ID pratiksalon123 Remember me Forgot…" at bounding box center [745, 167] width 1011 height 334
click at [747, 303] on button "Sign In" at bounding box center [744, 299] width 67 height 34
